Goal: Transaction & Acquisition: Download file/media

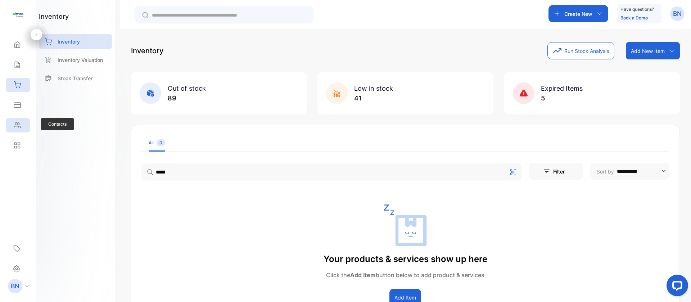
type input "*****"
click at [11, 127] on div "Contacts" at bounding box center [18, 125] width 24 height 14
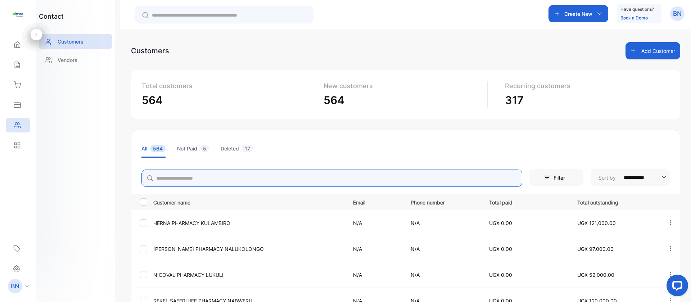
click at [262, 183] on input "search" at bounding box center [332, 178] width 381 height 17
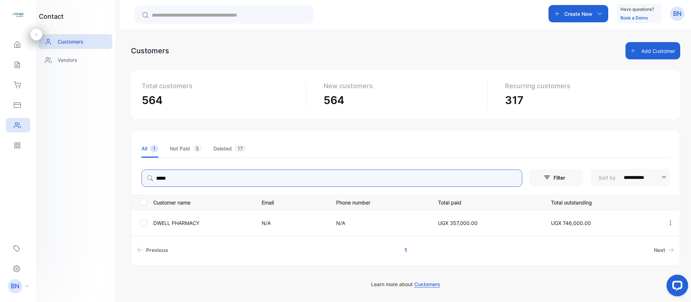
type input "*****"
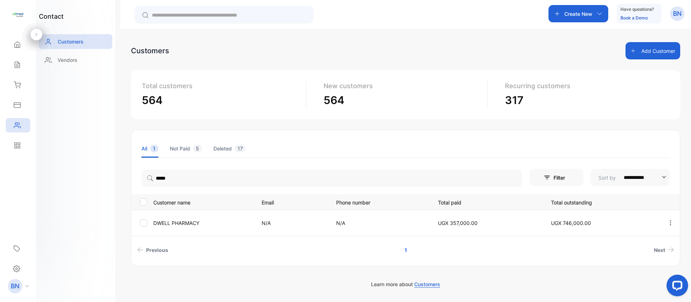
click at [674, 220] on div at bounding box center [670, 223] width 18 height 18
click at [651, 240] on div "View" at bounding box center [638, 245] width 81 height 14
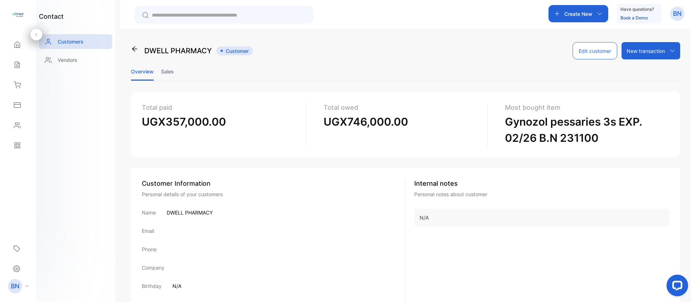
click at [163, 71] on li "Sales" at bounding box center [167, 71] width 13 height 18
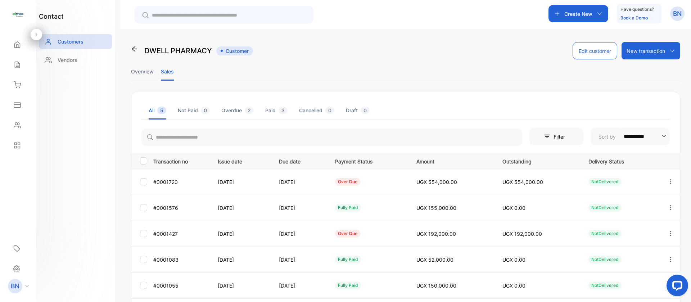
click at [202, 185] on p "#0001720" at bounding box center [180, 182] width 55 height 8
click at [672, 180] on icon "button" at bounding box center [671, 182] width 6 height 6
click at [648, 199] on div "View" at bounding box center [638, 204] width 81 height 14
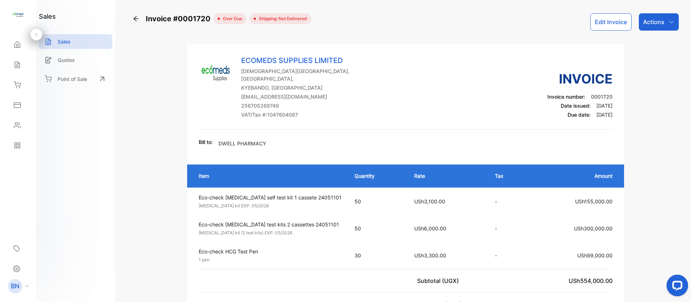
click at [663, 24] on div "Actions" at bounding box center [659, 21] width 40 height 17
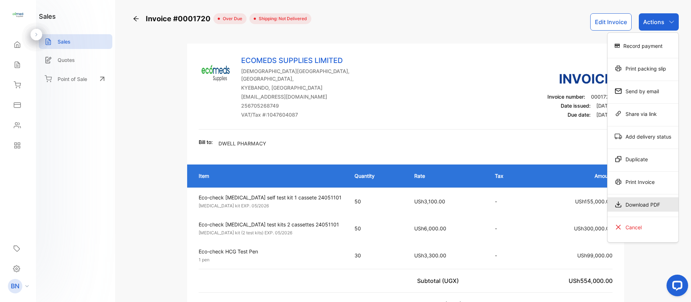
click at [627, 207] on div "Download PDF" at bounding box center [643, 204] width 71 height 14
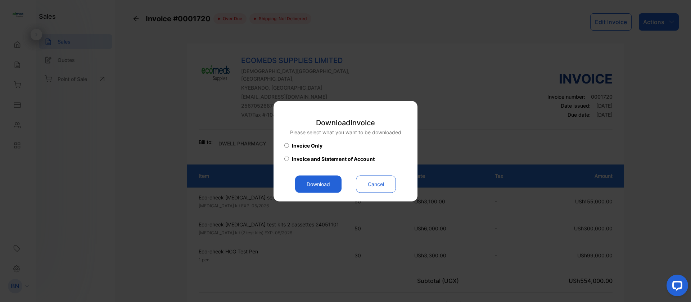
click at [308, 180] on button "Download" at bounding box center [318, 183] width 46 height 17
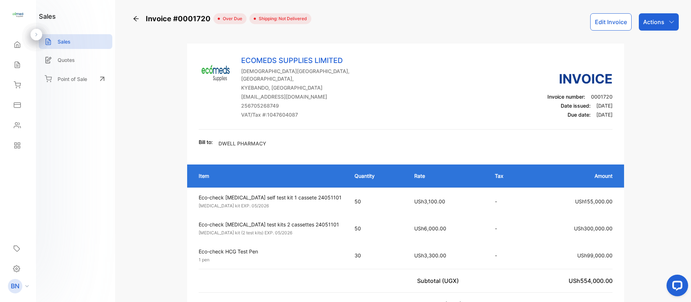
click at [138, 17] on icon at bounding box center [136, 18] width 7 height 7
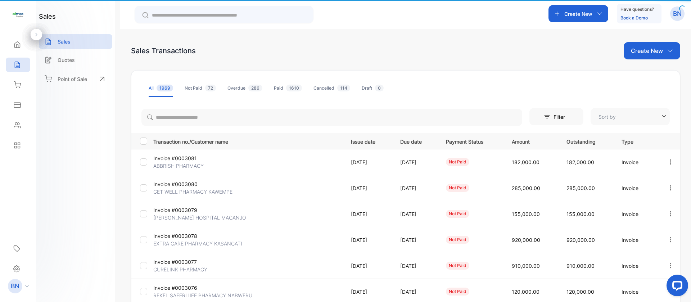
type input "**********"
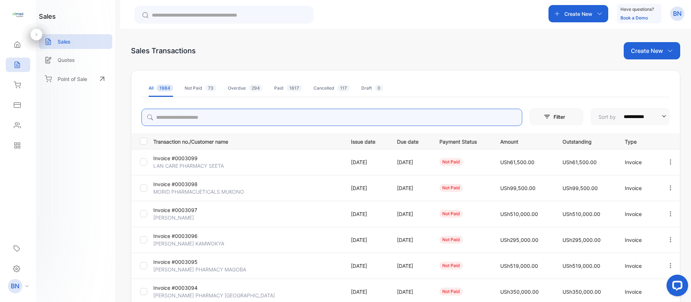
click at [243, 114] on input "search" at bounding box center [332, 117] width 381 height 17
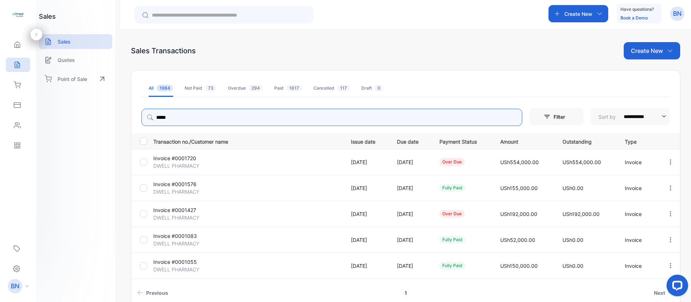
click at [670, 215] on icon "button" at bounding box center [671, 214] width 6 height 6
type input "*****"
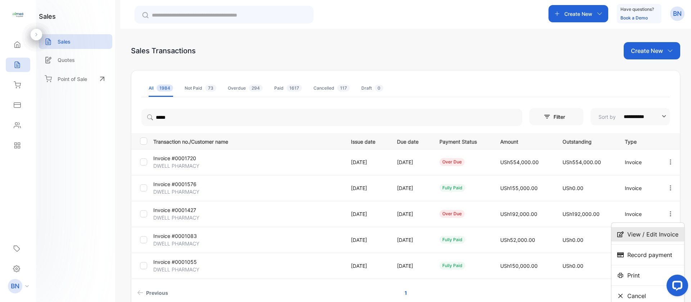
click at [639, 238] on span "View / Edit Invoice" at bounding box center [653, 234] width 51 height 9
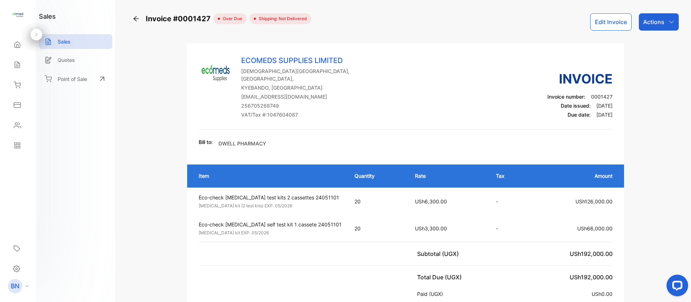
click at [666, 25] on div "Actions" at bounding box center [659, 21] width 40 height 17
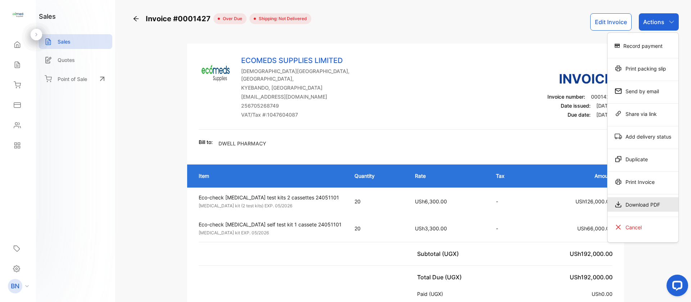
click at [632, 200] on div "Download PDF" at bounding box center [643, 204] width 71 height 14
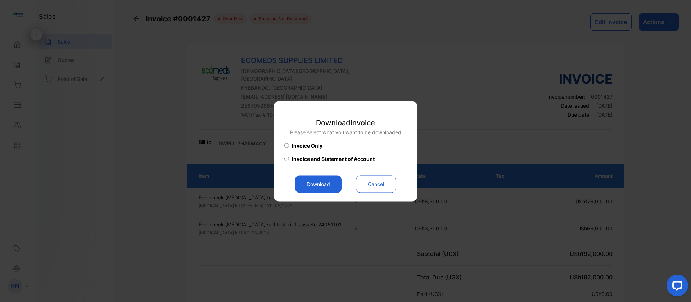
click at [310, 181] on button "Download" at bounding box center [318, 183] width 46 height 17
